Goal: Information Seeking & Learning: Learn about a topic

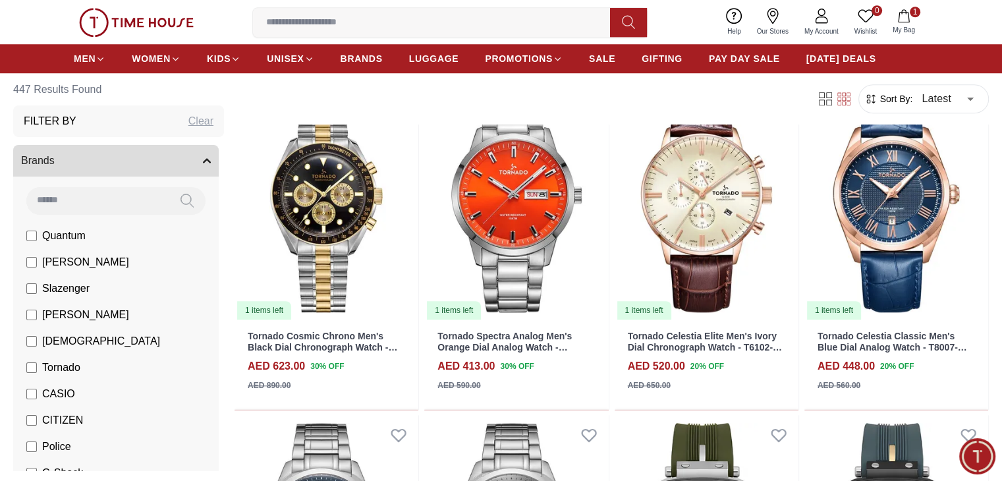
scroll to position [1186, 0]
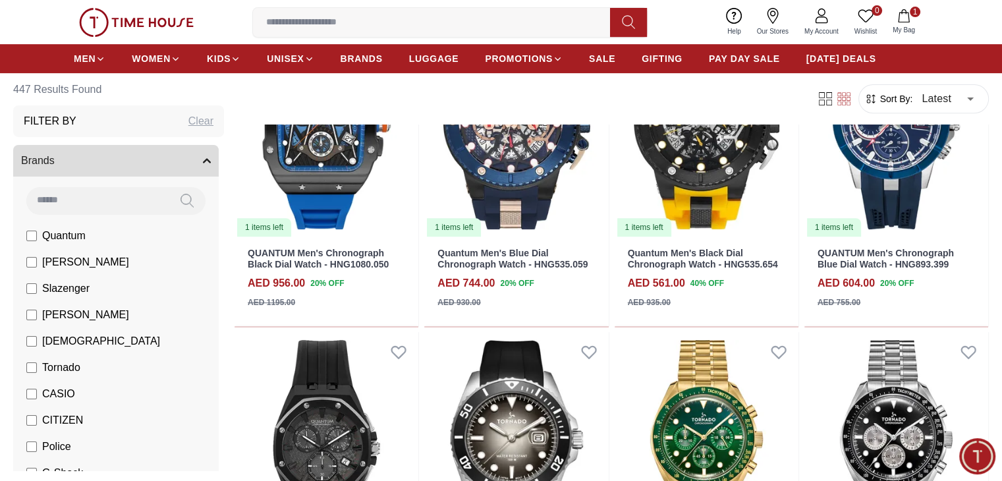
scroll to position [527, 0]
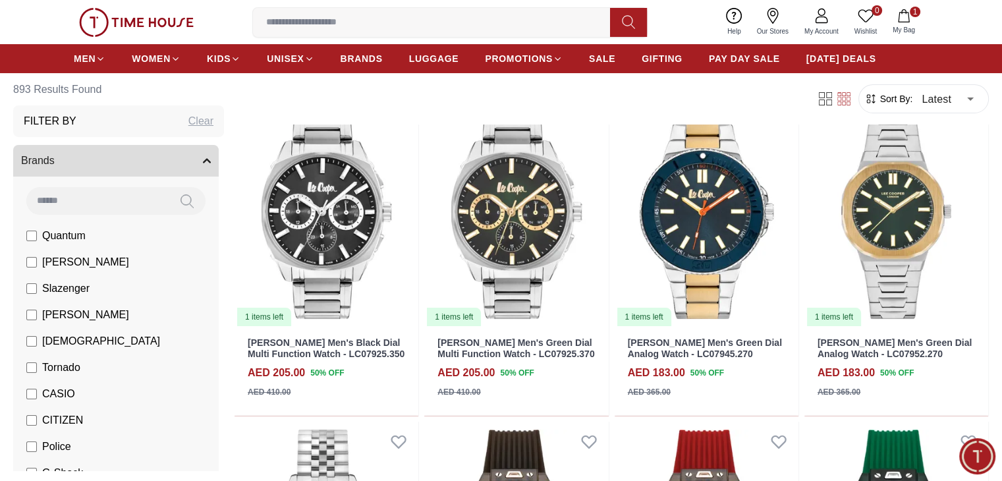
scroll to position [132, 0]
